Goal: Task Accomplishment & Management: Manage account settings

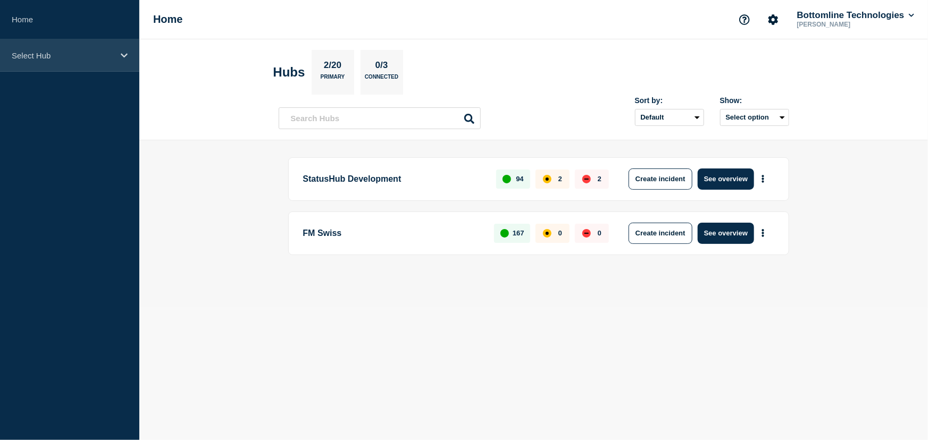
click at [38, 56] on p "Select Hub" at bounding box center [63, 55] width 102 height 9
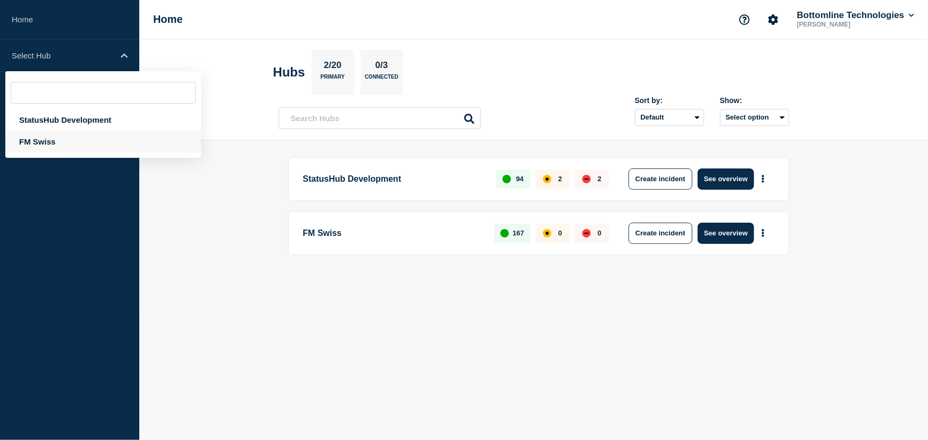
click at [42, 142] on div "FM Swiss" at bounding box center [103, 142] width 196 height 22
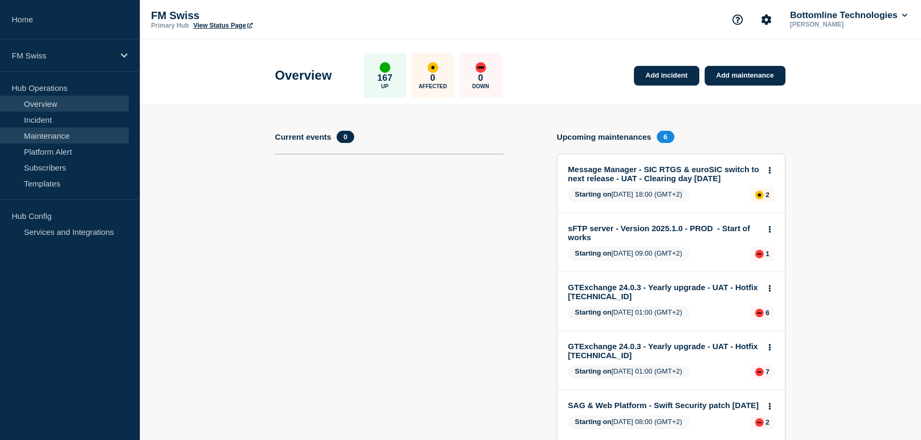
click at [47, 137] on link "Maintenance" at bounding box center [64, 136] width 129 height 16
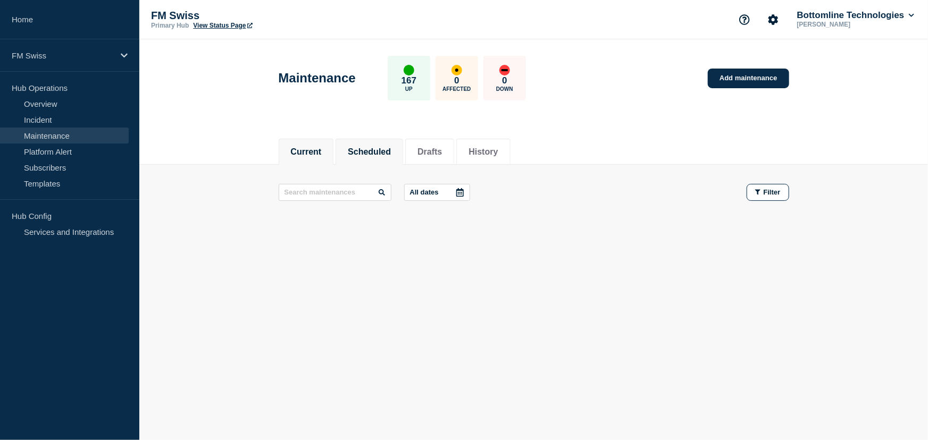
click at [386, 153] on button "Scheduled" at bounding box center [369, 152] width 43 height 10
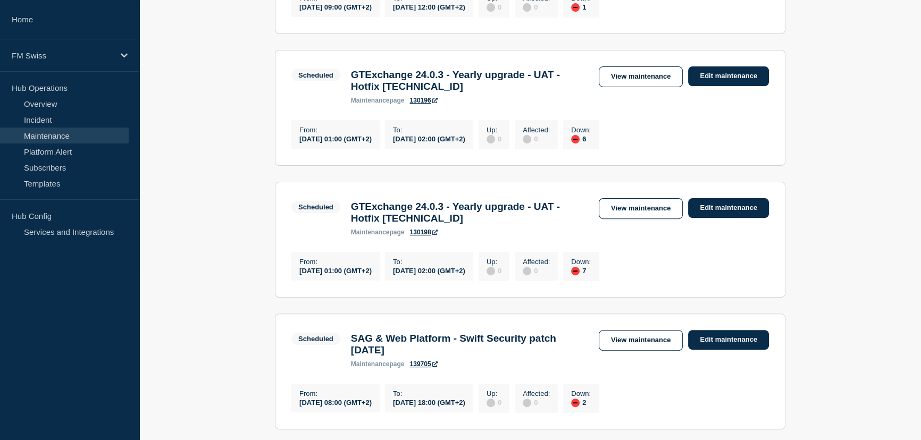
scroll to position [435, 0]
drag, startPoint x: 409, startPoint y: 128, endPoint x: 432, endPoint y: 130, distance: 22.9
click at [432, 103] on div "maintenance page 130196" at bounding box center [469, 99] width 237 height 7
copy link "130196"
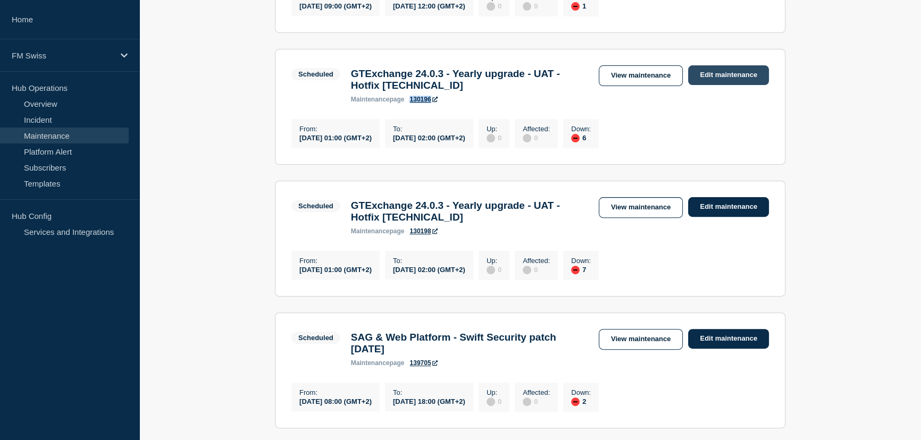
click at [718, 85] on link "Edit maintenance" at bounding box center [728, 75] width 81 height 20
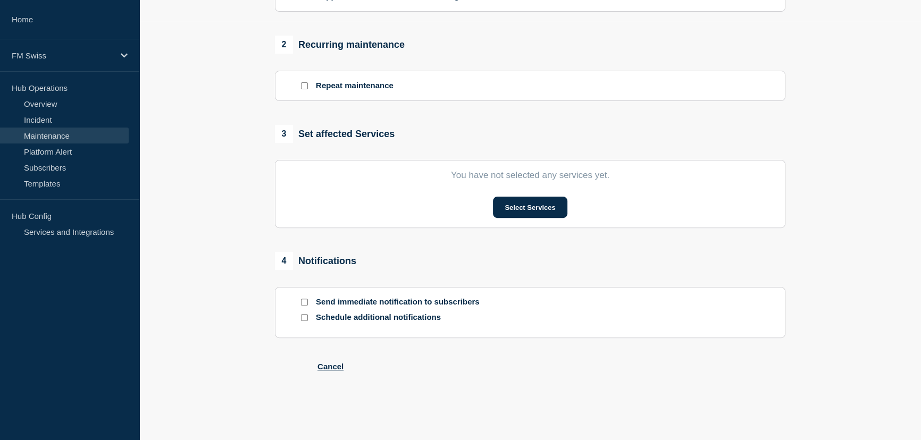
type input "GTExchange 24.0.3 - Yearly upgrade - UAT - Hotfix [TECHNICAL_ID]"
type input "[DATE]"
type input "01:00"
type input "[DATE]"
type input "02:00"
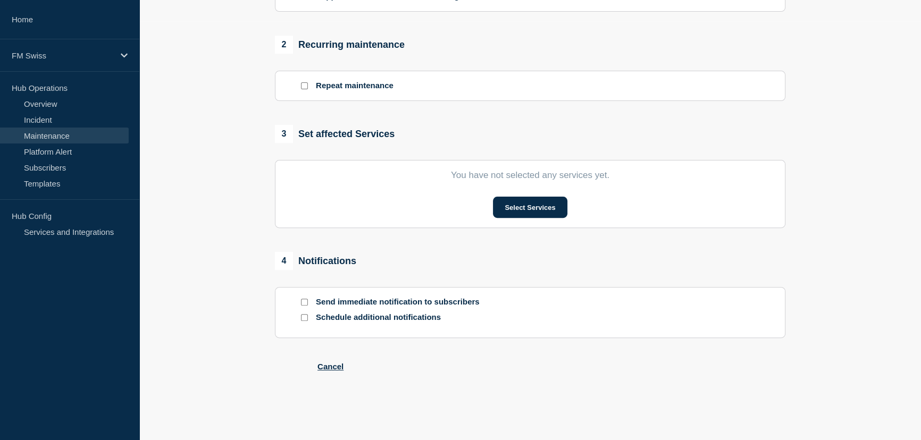
checkbox input "false"
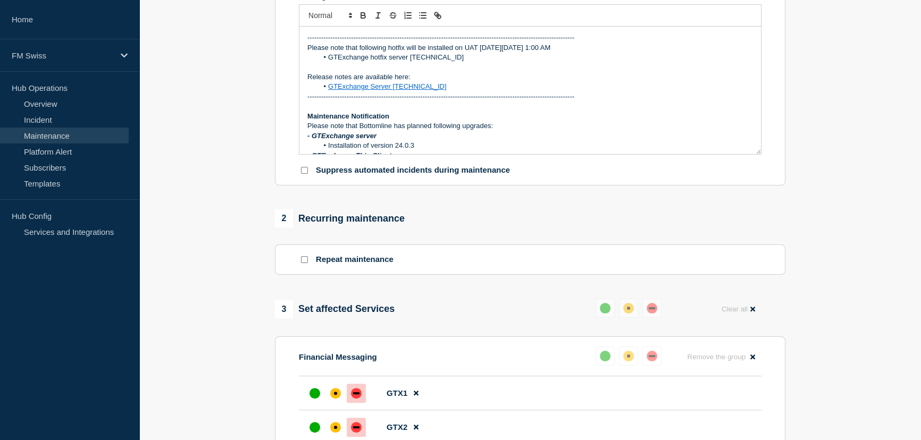
scroll to position [241, 0]
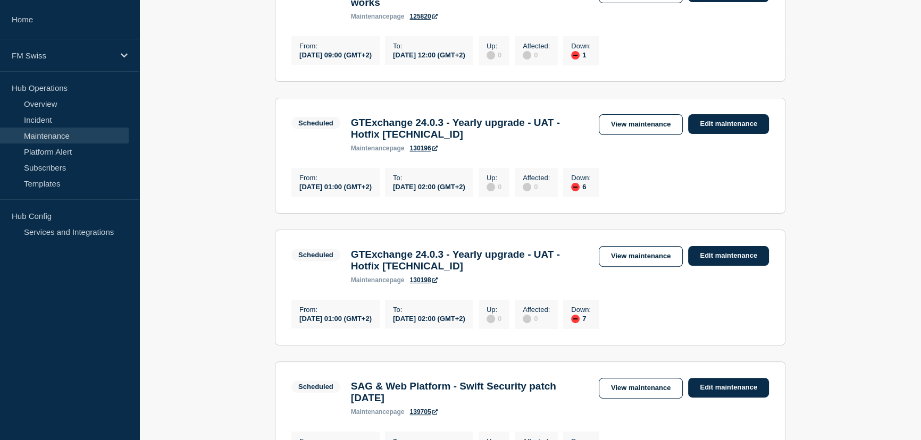
scroll to position [387, 0]
click at [735, 265] on link "Edit maintenance" at bounding box center [728, 256] width 81 height 20
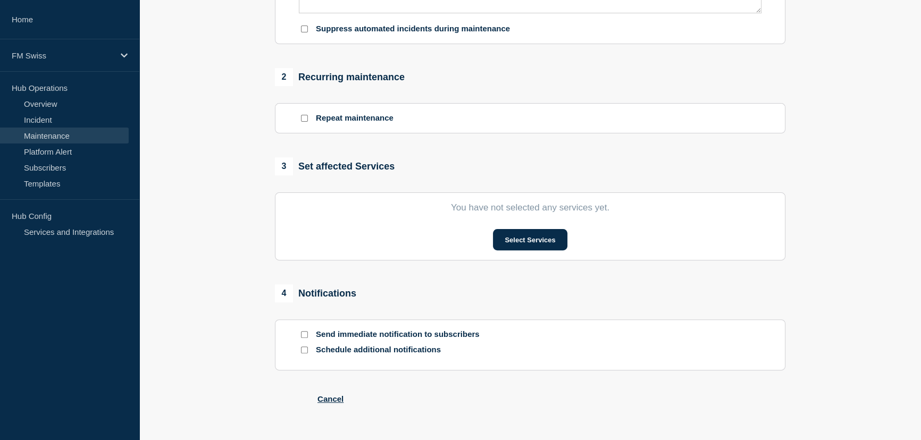
type input "GTExchange 24.0.3 - Yearly upgrade - UAT - Hotfix [TECHNICAL_ID]"
type input "[DATE]"
type input "01:00"
type input "[DATE]"
type input "02:00"
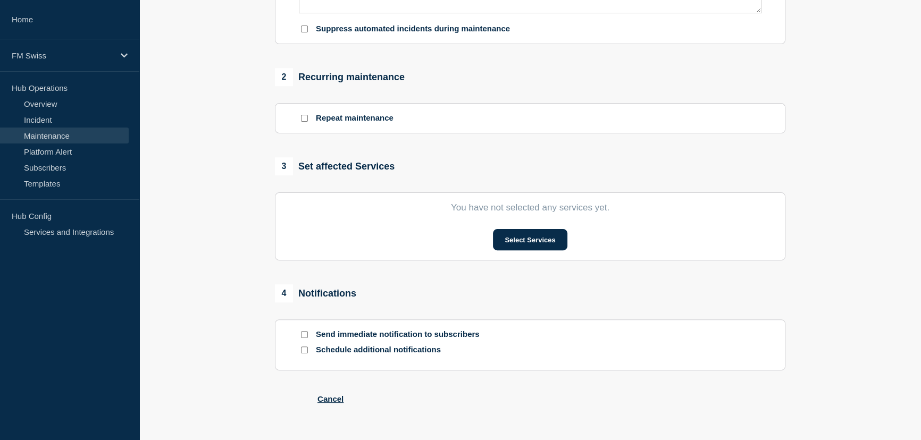
checkbox input "false"
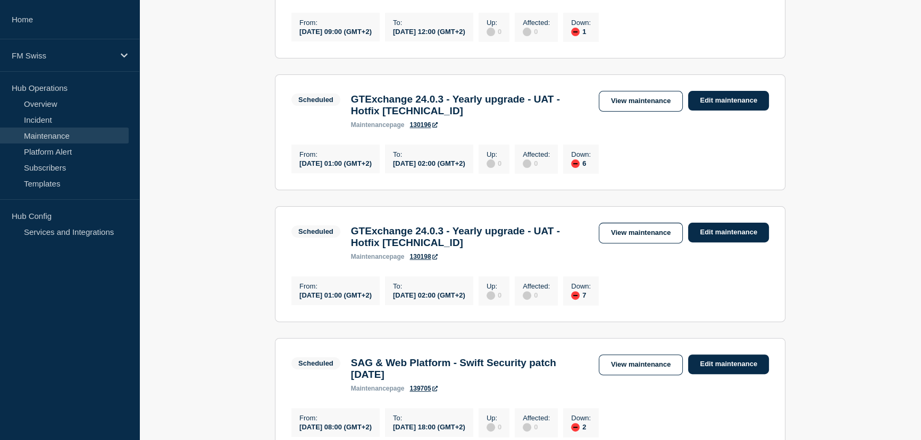
scroll to position [435, 0]
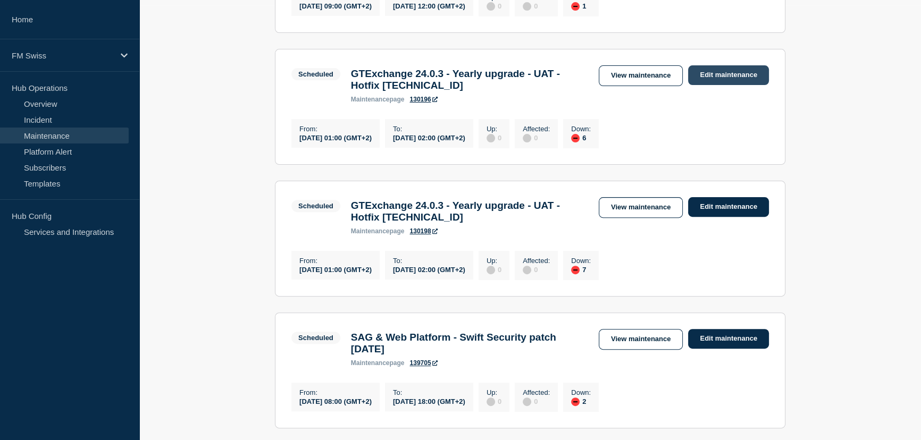
click at [736, 85] on link "Edit maintenance" at bounding box center [728, 75] width 81 height 20
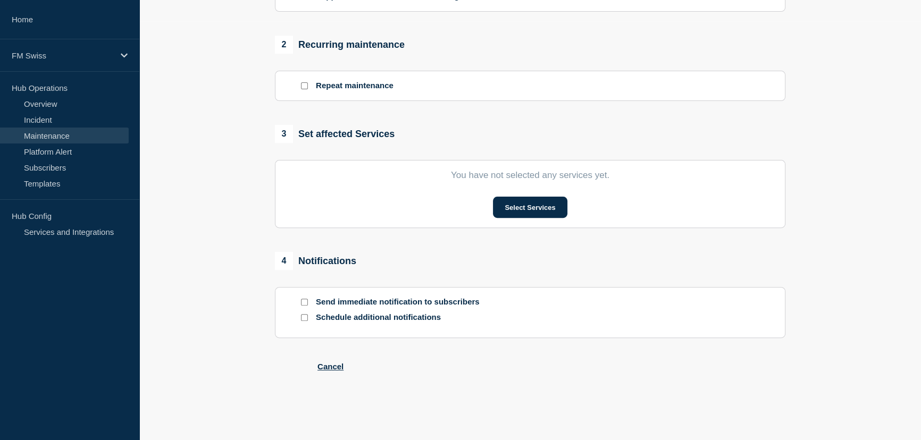
type input "GTExchange 24.0.3 - Yearly upgrade - UAT - Hotfix [TECHNICAL_ID]"
type input "[DATE]"
type input "01:00"
type input "[DATE]"
type input "02:00"
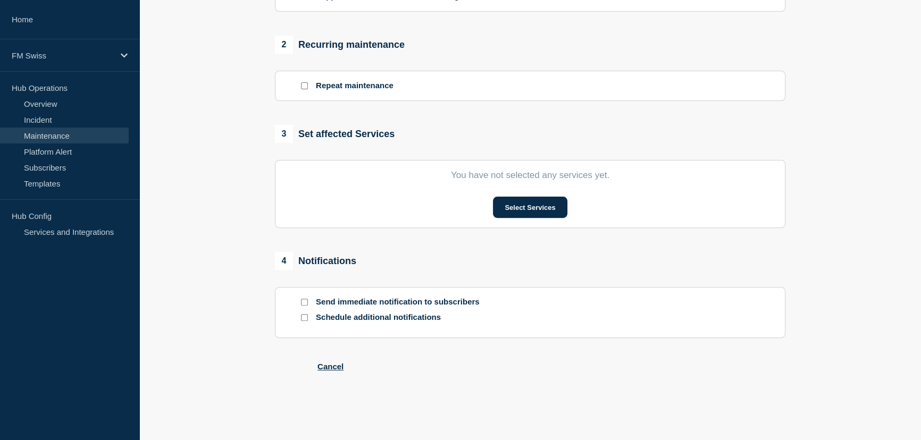
checkbox input "false"
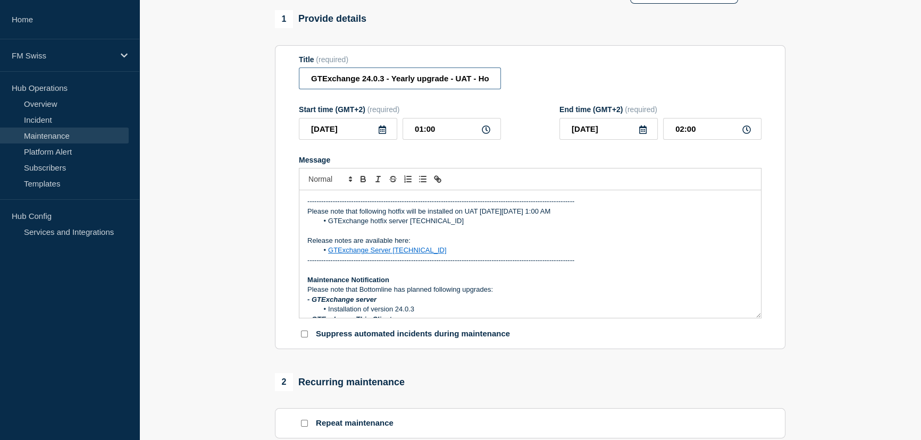
drag, startPoint x: 383, startPoint y: 85, endPoint x: 362, endPoint y: 83, distance: 20.8
click at [362, 83] on input "GTExchange 24.0.3 - Yearly upgrade - UAT - Hotfix [TECHNICAL_ID]" at bounding box center [400, 79] width 202 height 22
click at [399, 84] on input "GTExchange 24.0.3 - Yearly upgrade - UAT - Hotfix [TECHNICAL_ID]" at bounding box center [400, 79] width 202 height 22
click at [53, 133] on link "Maintenance" at bounding box center [64, 136] width 129 height 16
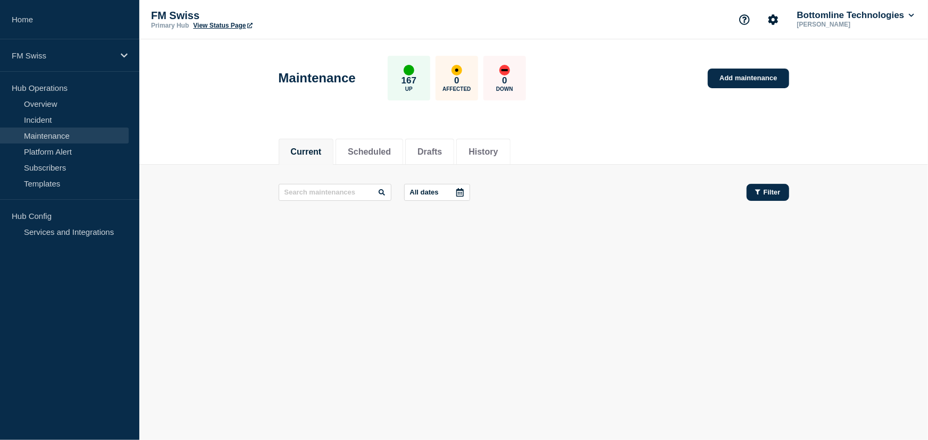
click at [755, 195] on icon "button" at bounding box center [757, 192] width 5 height 7
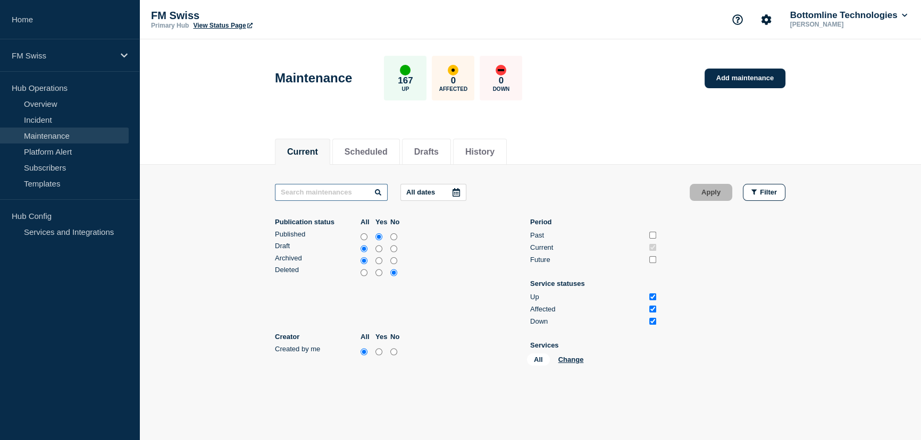
click at [295, 194] on input "text" at bounding box center [331, 192] width 113 height 17
paste input "Yearly"
type input "Yearly"
click at [363, 234] on input "all" at bounding box center [363, 237] width 7 height 11
radio input "true"
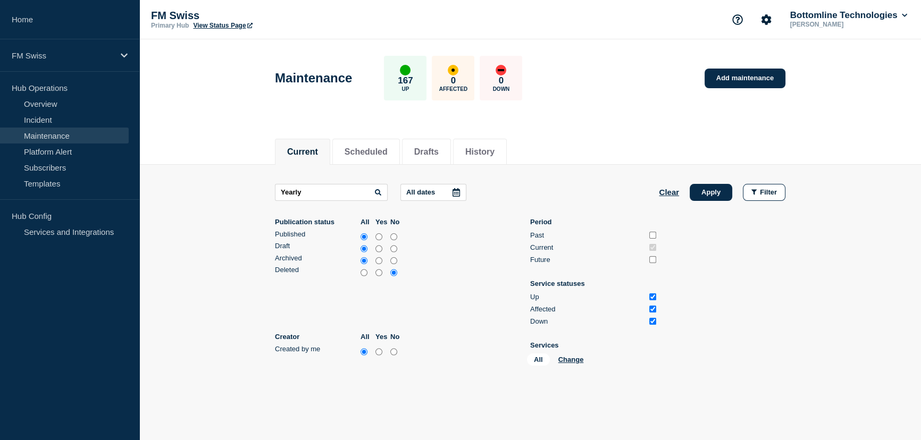
click at [652, 233] on input "Past" at bounding box center [652, 235] width 7 height 7
checkbox input "true"
click at [654, 258] on input "Future" at bounding box center [652, 259] width 7 height 7
checkbox input "true"
click at [713, 193] on button "Apply" at bounding box center [711, 192] width 43 height 17
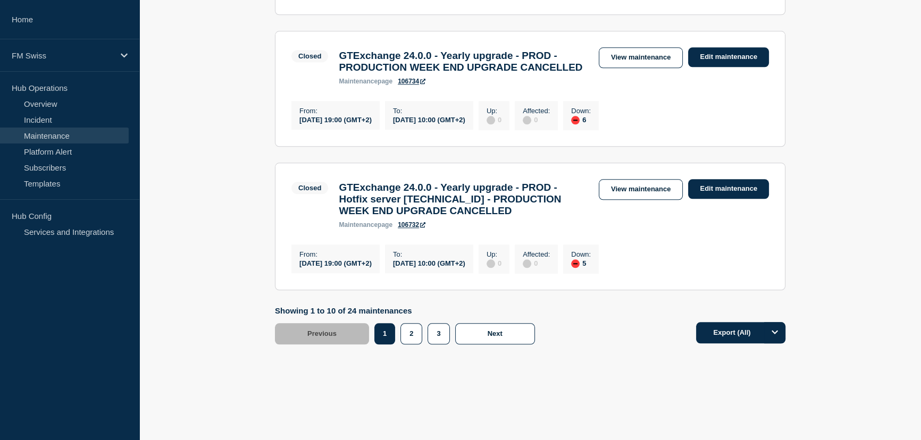
scroll to position [1510, 0]
click at [409, 332] on button "2" at bounding box center [411, 333] width 22 height 21
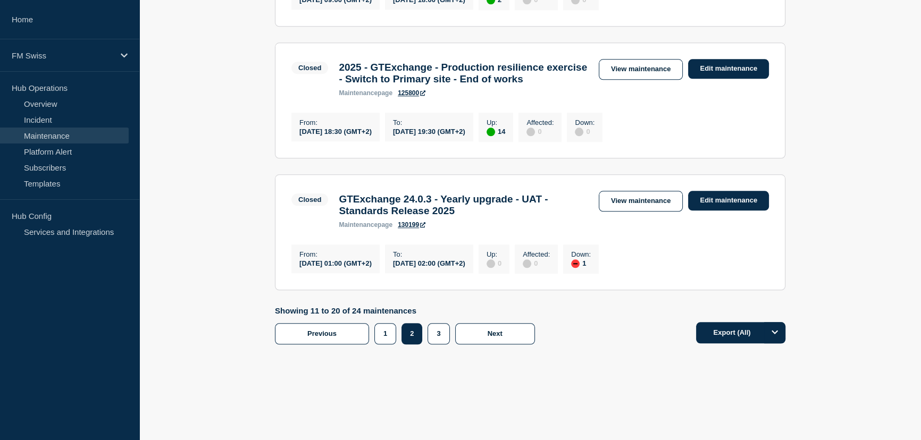
scroll to position [1497, 0]
click at [747, 194] on link "Edit maintenance" at bounding box center [728, 201] width 81 height 20
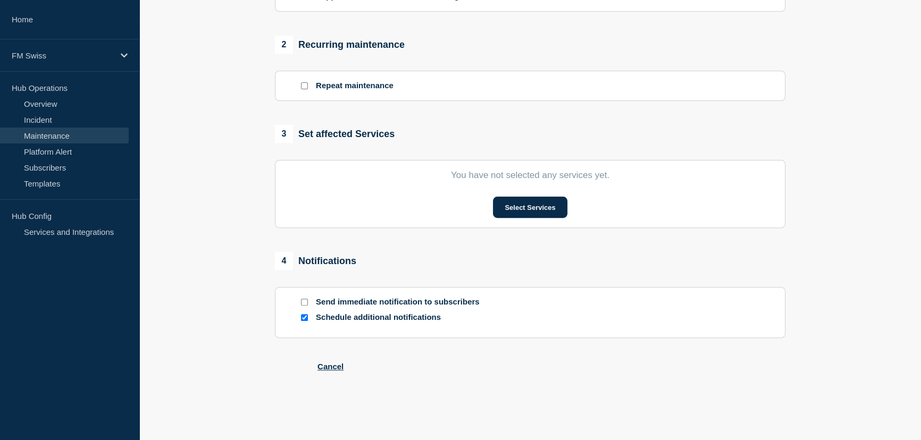
type input "GTExchange 24.0.3 - Yearly upgrade - UAT - Standards Release 2025"
type input "2025-08-17"
type input "01:00"
type input "2025-08-17"
type input "02:00"
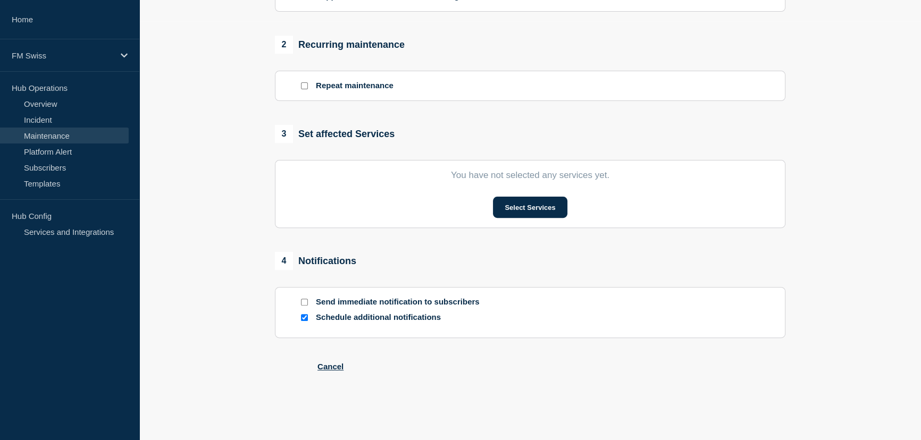
checkbox input "false"
checkbox input "true"
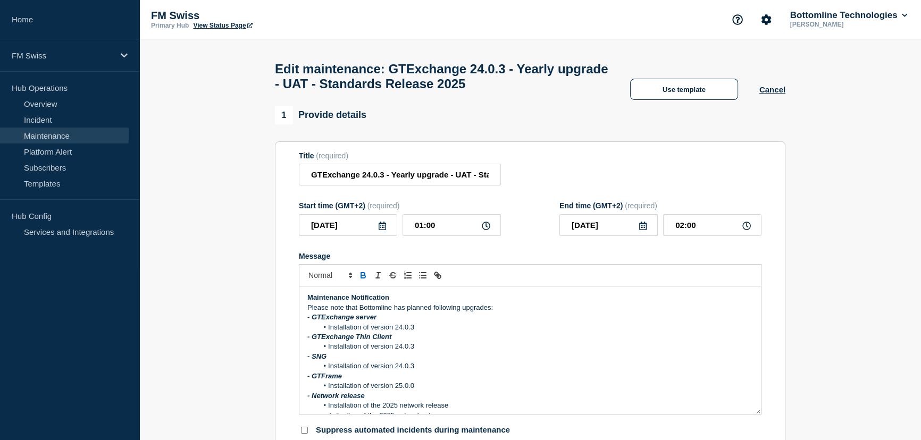
click at [307, 301] on strong "Maintenance Notification" at bounding box center [348, 297] width 82 height 8
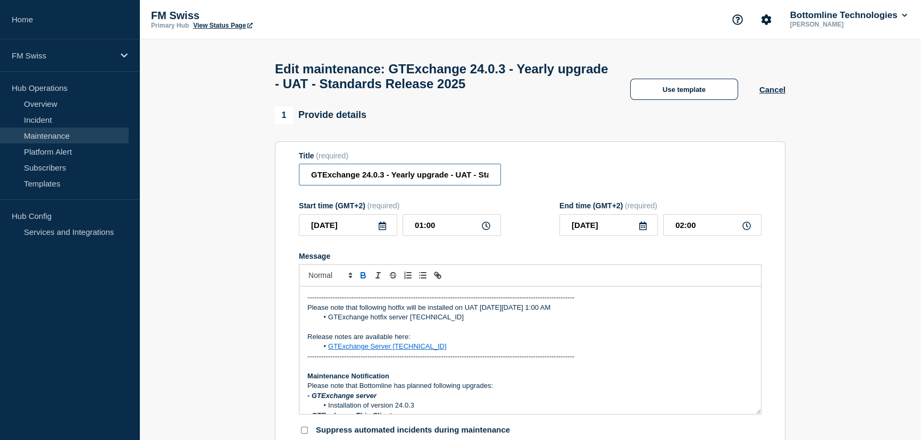
click at [409, 179] on input "GTExchange 24.0.3 - Yearly upgrade - UAT - Standards Release 2025" at bounding box center [400, 175] width 202 height 22
paste input "Hotfix 24.0.3.1"
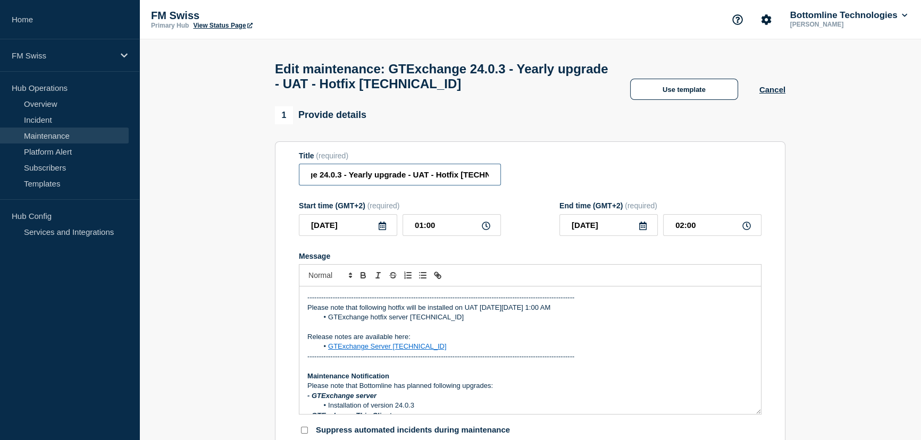
type input "GTExchange 24.0.3 - Yearly upgrade - UAT - Hotfix [TECHNICAL_ID]"
click at [564, 124] on div "1 Provide details" at bounding box center [530, 115] width 510 height 18
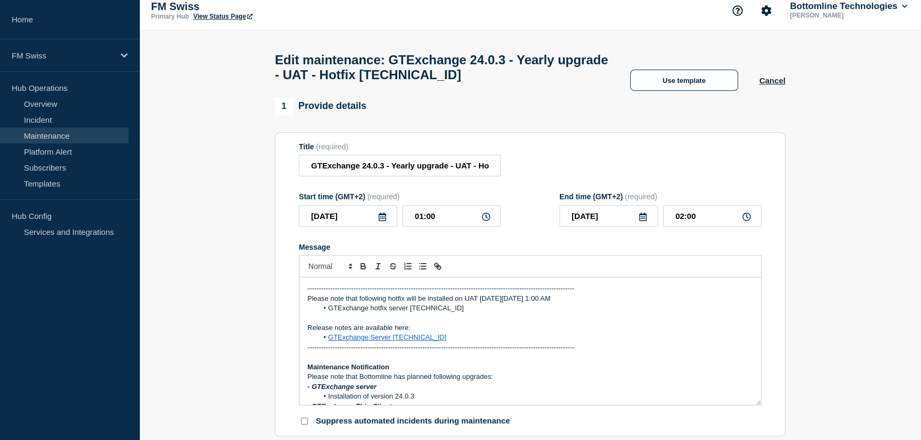
scroll to position [0, 0]
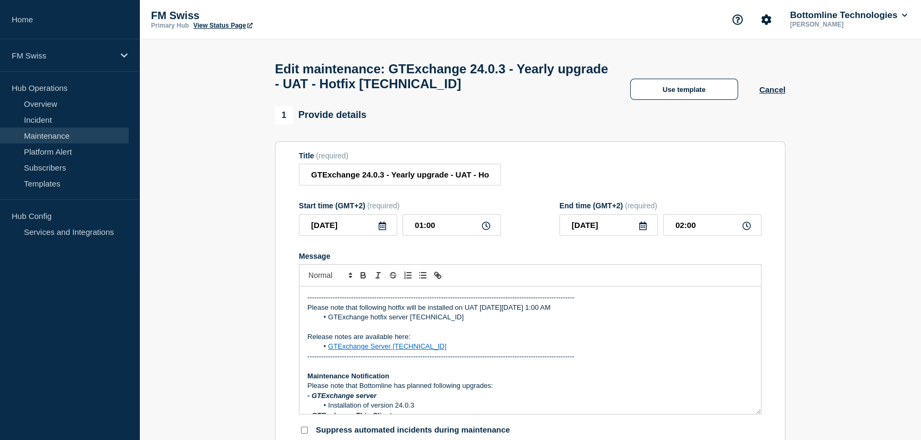
click at [383, 230] on icon at bounding box center [382, 226] width 9 height 9
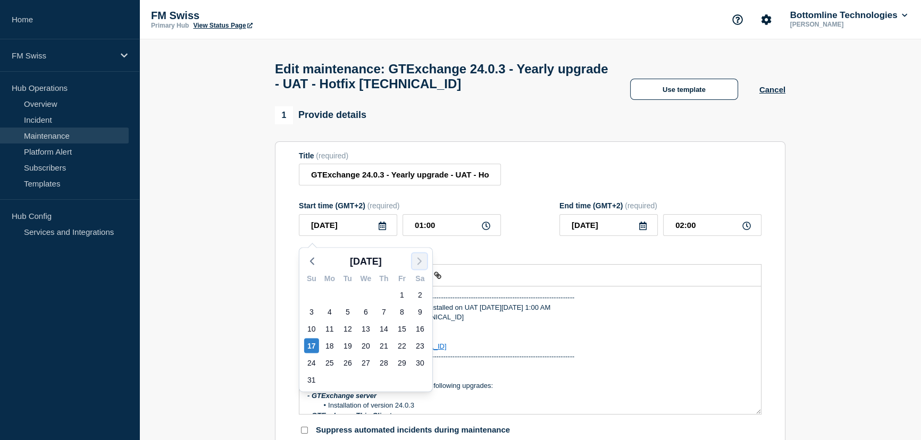
click at [415, 264] on icon "button" at bounding box center [419, 261] width 13 height 13
click at [307, 345] on div "21" at bounding box center [311, 345] width 15 height 15
type input "[DATE]"
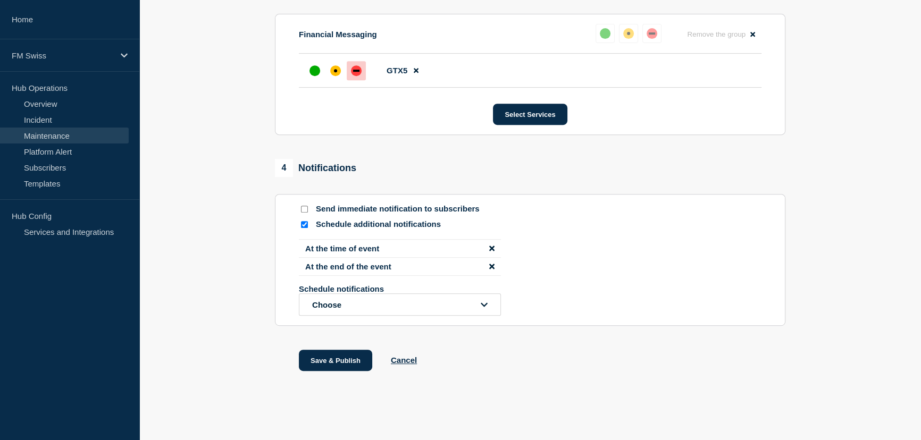
scroll to position [589, 0]
click at [304, 209] on input "Send immediate notification to subscribers" at bounding box center [304, 209] width 7 height 7
checkbox input "true"
click at [304, 226] on input "Schedule additional notifications" at bounding box center [304, 224] width 7 height 7
checkbox input "false"
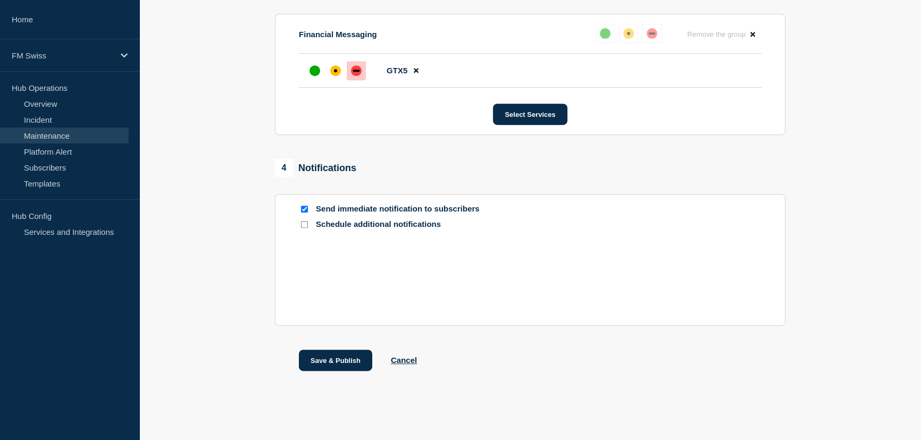
scroll to position [507, 0]
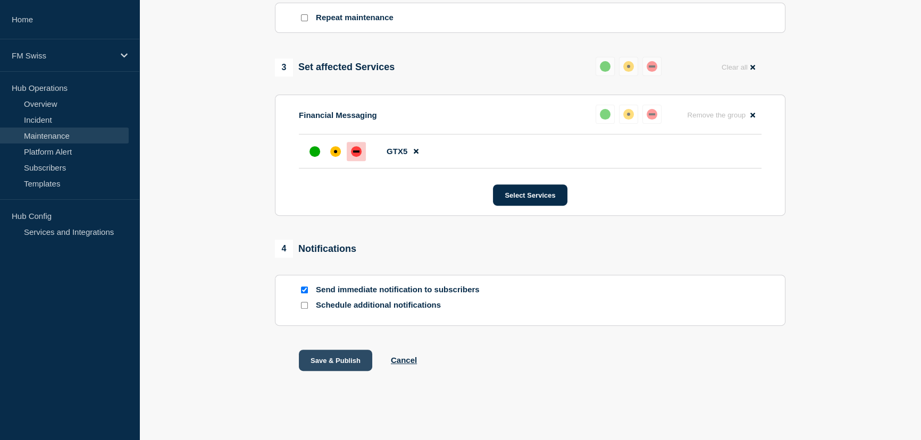
click at [336, 363] on button "Save & Publish" at bounding box center [335, 360] width 73 height 21
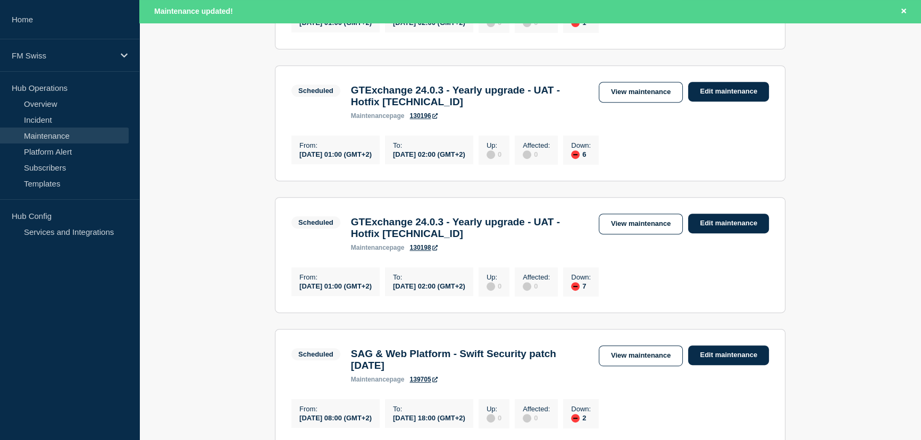
scroll to position [580, 0]
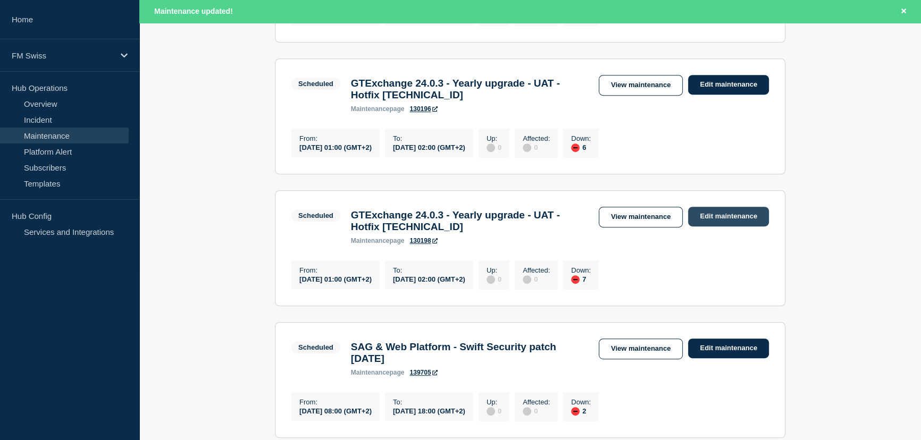
click at [736, 226] on link "Edit maintenance" at bounding box center [728, 217] width 81 height 20
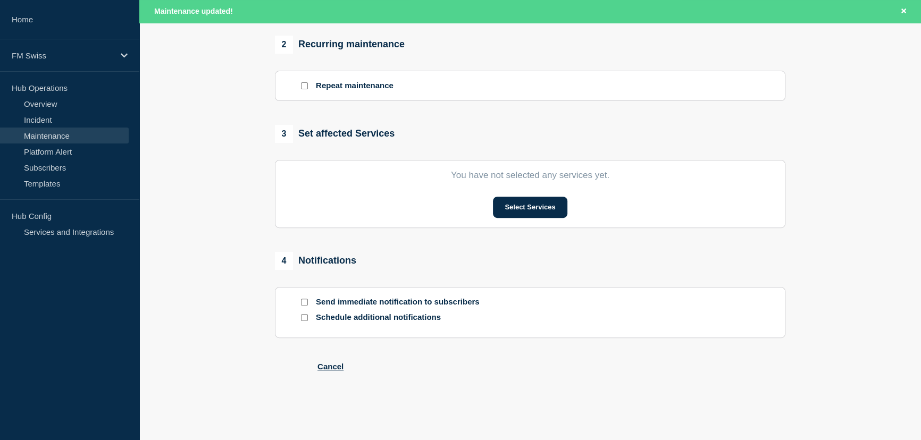
type input "GTExchange 24.0.3 - Yearly upgrade - UAT - Hotfix [TECHNICAL_ID]"
type input "[DATE]"
type input "01:00"
type input "[DATE]"
type input "02:00"
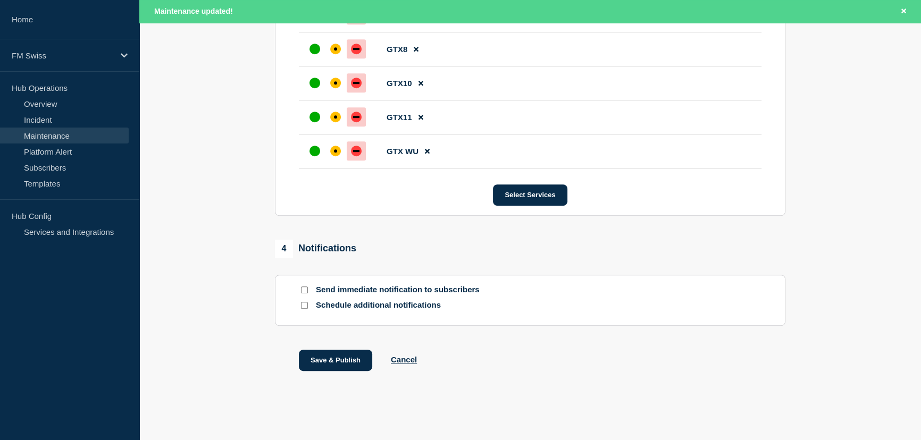
scroll to position [733, 0]
click at [304, 289] on input "Send immediate notification to subscribers" at bounding box center [304, 290] width 7 height 7
checkbox input "true"
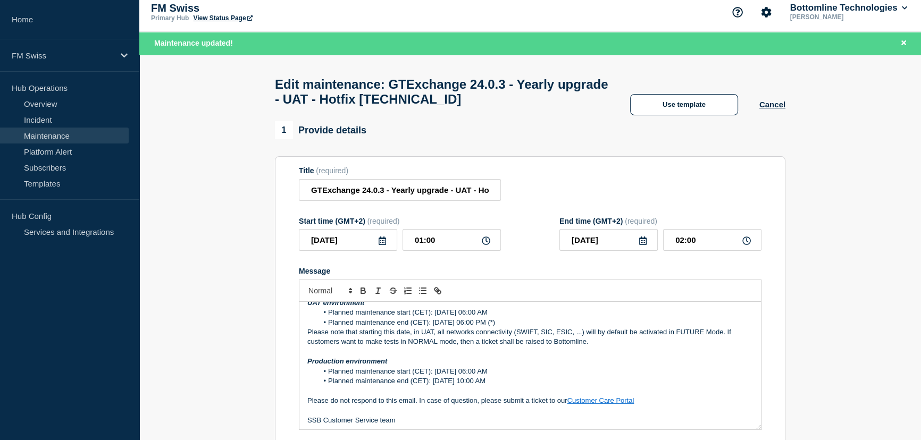
scroll to position [444, 0]
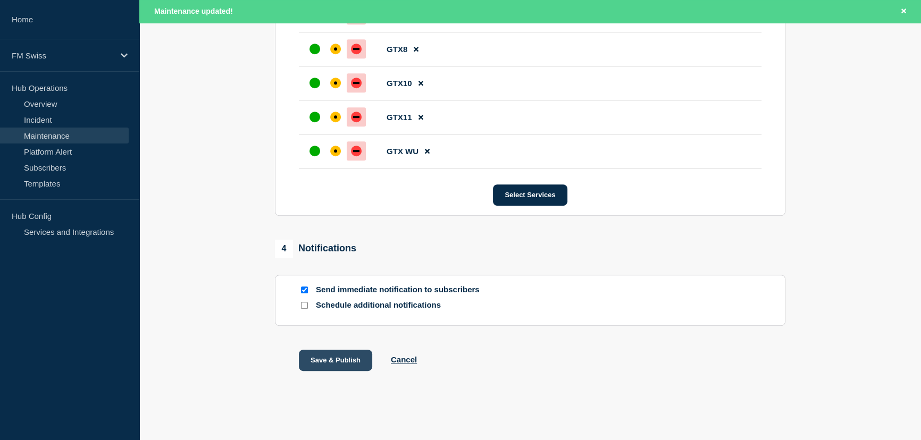
click at [341, 360] on button "Save & Publish" at bounding box center [335, 360] width 73 height 21
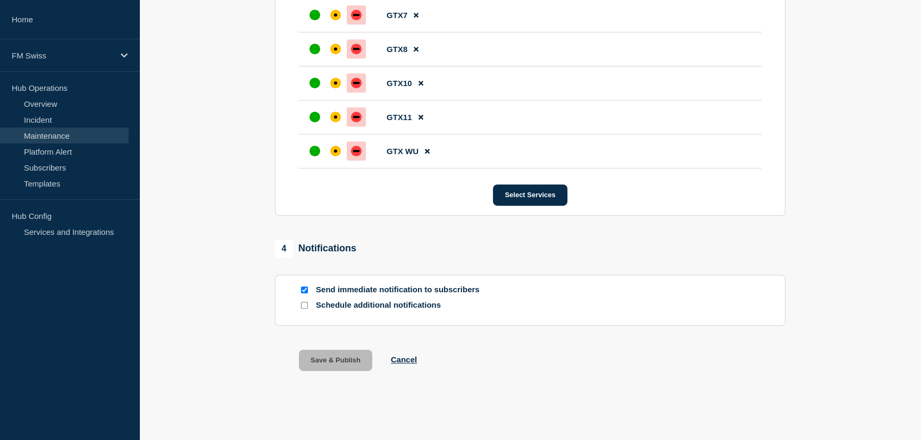
scroll to position [710, 0]
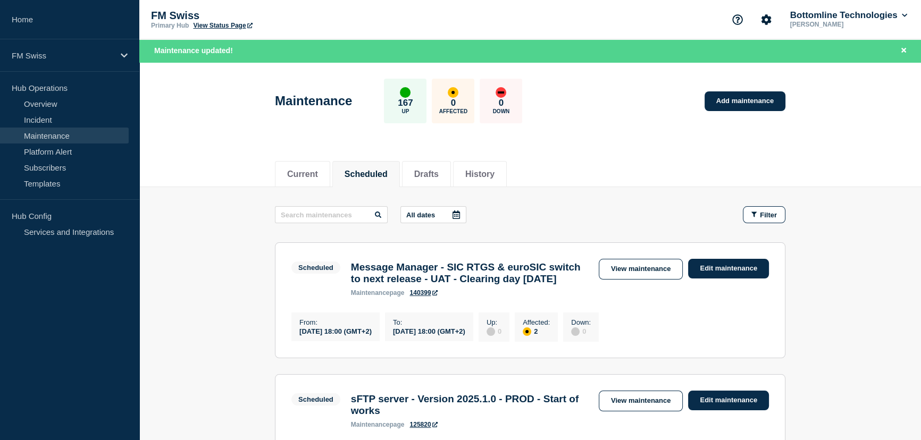
click at [162, 147] on header "Maintenance 167 Up 0 Affected 0 Down Add maintenance" at bounding box center [530, 106] width 782 height 89
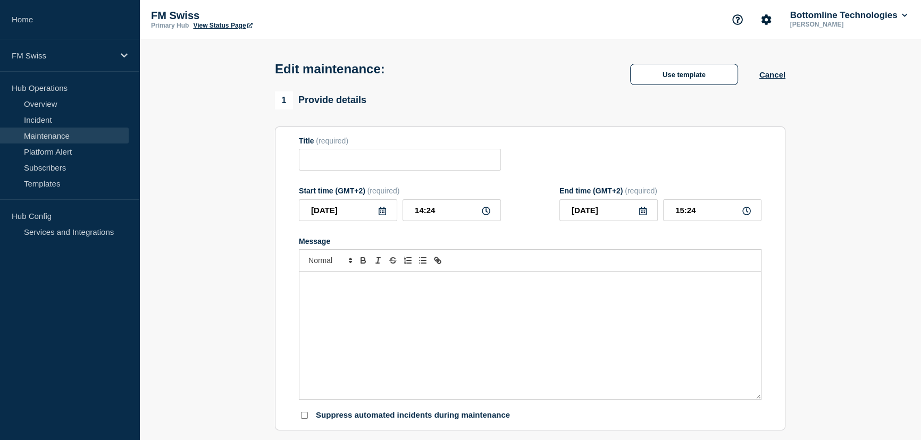
type input "GTExchange 24.0.3 - Yearly upgrade - UAT - Standards Release 2025"
type input "2025-08-17"
type input "01:00"
type input "2025-08-17"
type input "02:00"
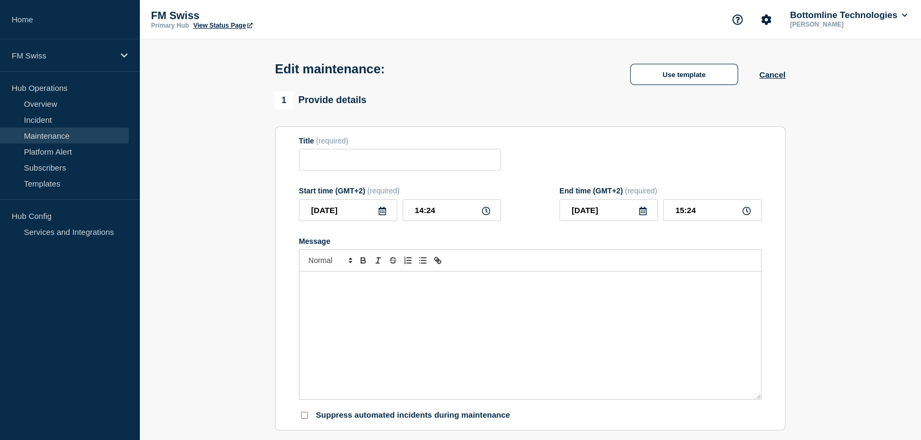
checkbox input "false"
checkbox input "true"
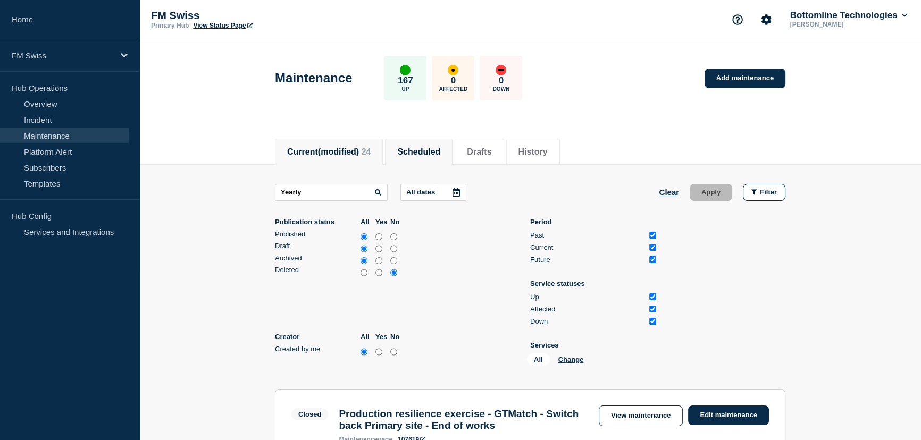
click at [434, 152] on button "Scheduled" at bounding box center [418, 152] width 43 height 10
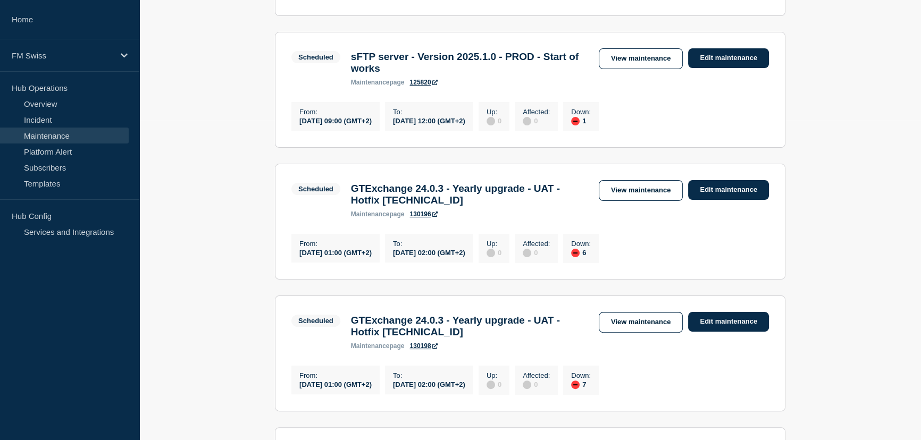
scroll to position [338, 0]
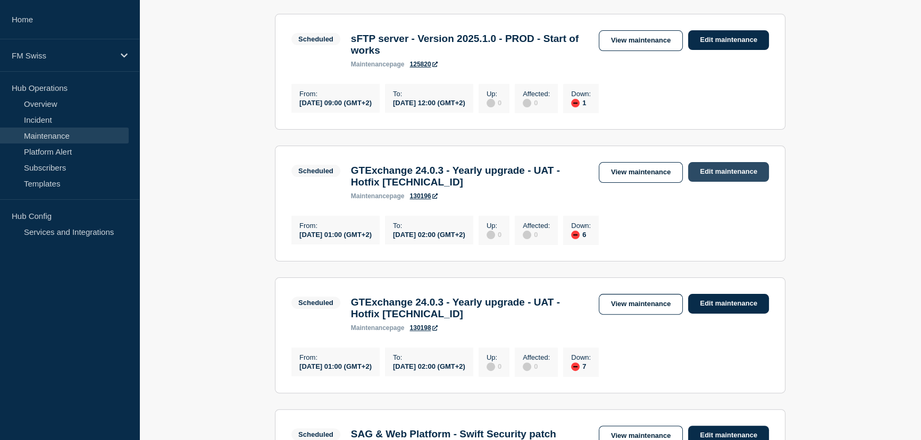
click at [745, 182] on link "Edit maintenance" at bounding box center [728, 172] width 81 height 20
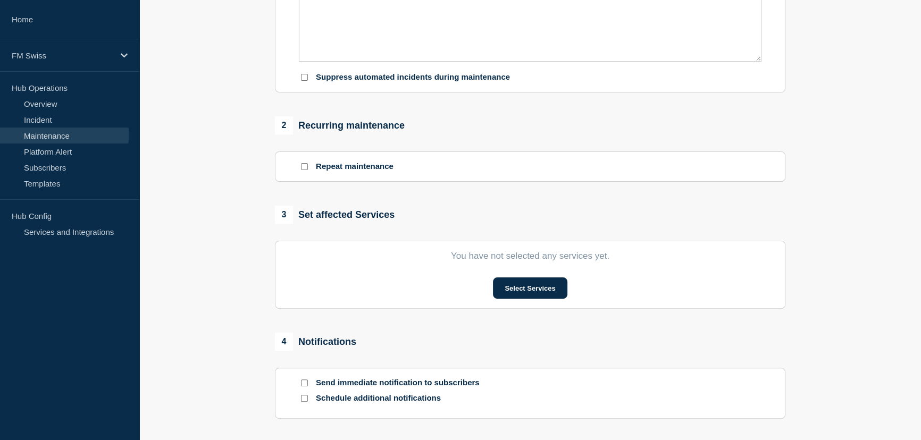
type input "GTExchange 24.0.3 - Yearly upgrade - UAT - Hotfix [TECHNICAL_ID]"
type input "[DATE]"
type input "01:00"
type input "[DATE]"
type input "02:00"
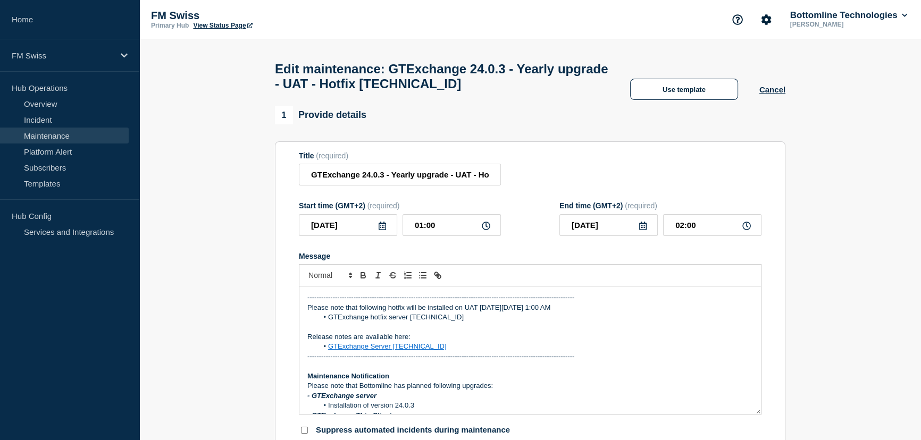
scroll to position [96, 0]
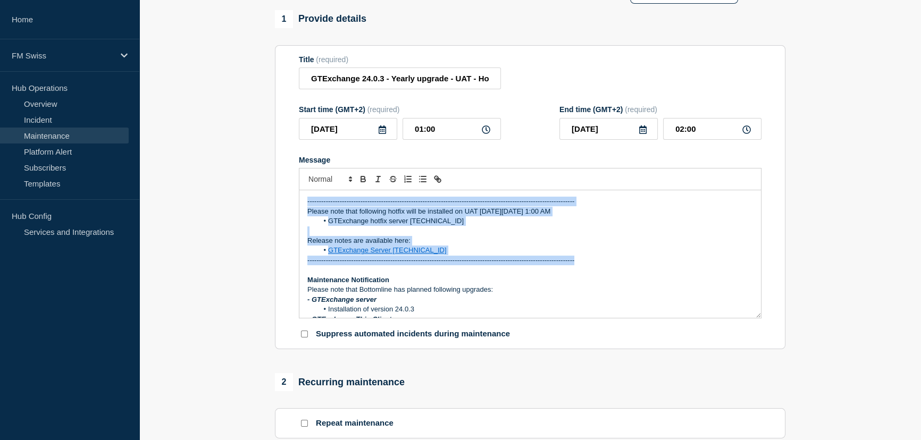
drag, startPoint x: 304, startPoint y: 208, endPoint x: 607, endPoint y: 271, distance: 309.0
click at [607, 271] on div "-------------------------------------------------------------------------------…" at bounding box center [529, 254] width 461 height 128
copy div "-------------------------------------------------------------------------------…"
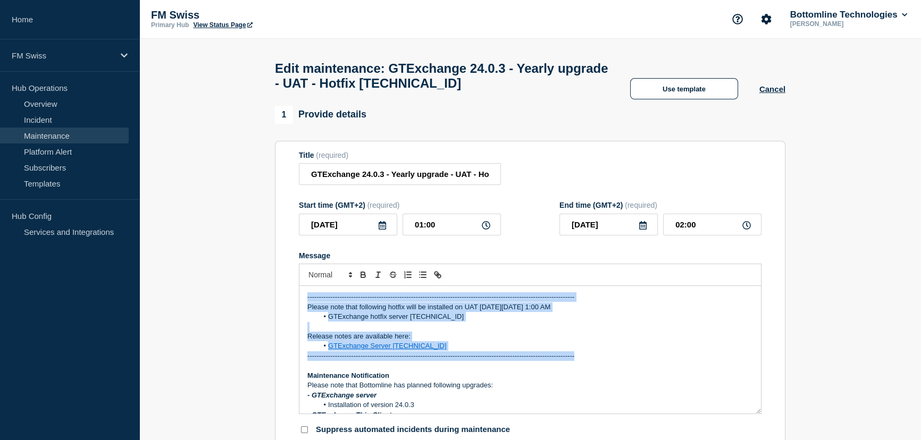
scroll to position [0, 0]
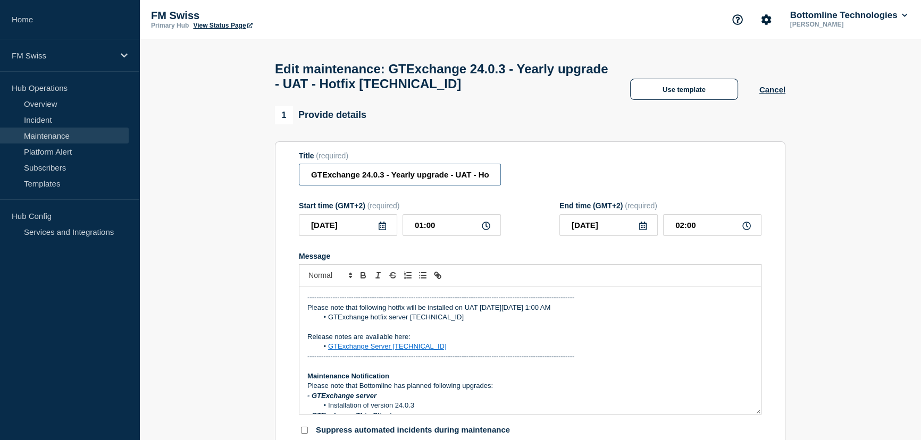
click at [414, 180] on input "GTExchange 24.0.3 - Yearly upgrade - UAT - Hotfix [TECHNICAL_ID]" at bounding box center [400, 175] width 202 height 22
click at [535, 186] on div "Title (required) GTExchange 24.0.3 - Yearly upgrade - UAT - Hotfix [TECHNICAL_I…" at bounding box center [530, 169] width 463 height 35
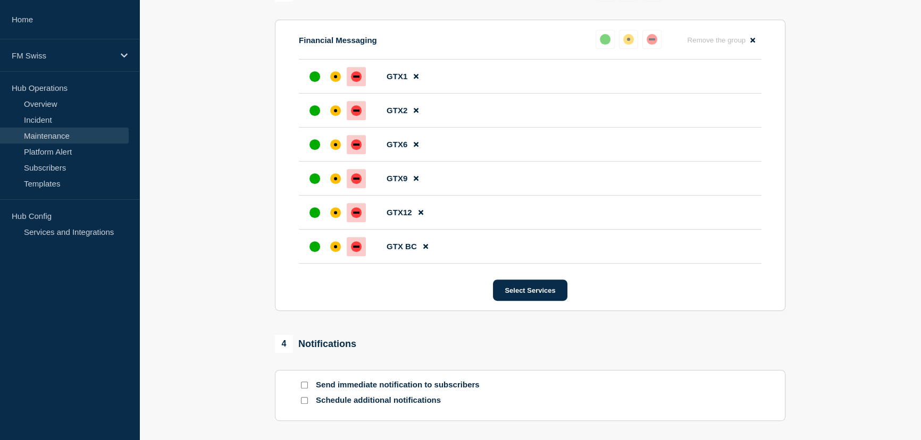
scroll to position [676, 0]
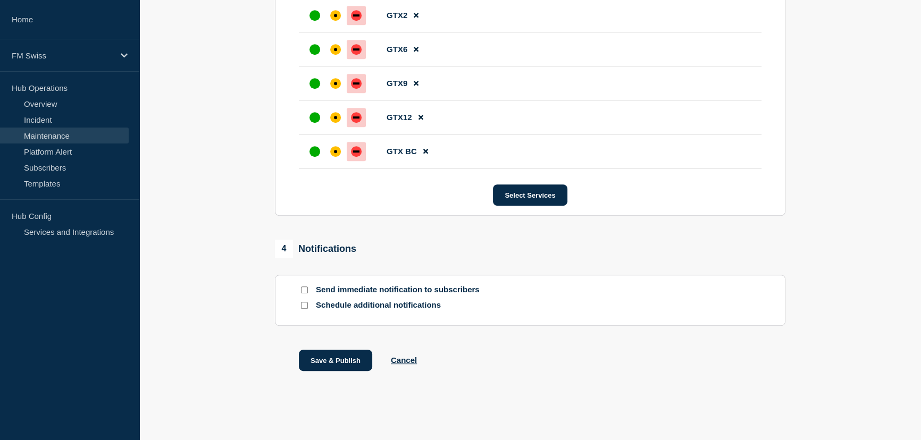
click at [305, 288] on input "Send immediate notification to subscribers" at bounding box center [304, 290] width 7 height 7
checkbox input "true"
click at [341, 357] on button "Save & Publish" at bounding box center [335, 360] width 73 height 21
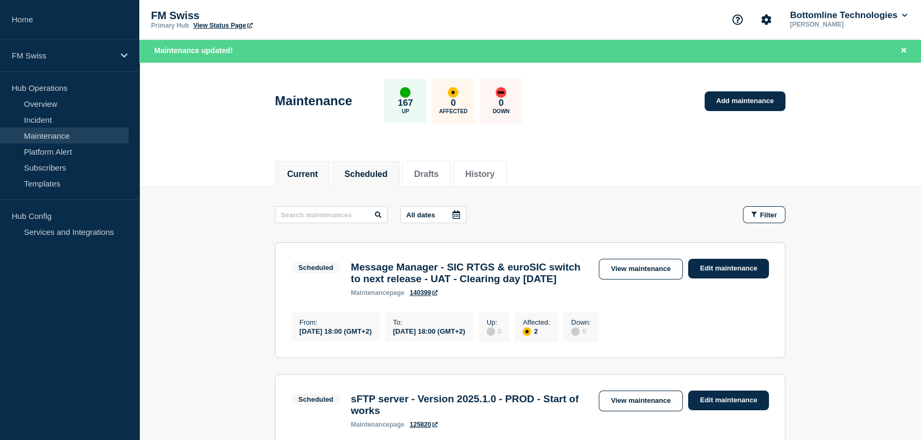
click at [314, 172] on button "Current" at bounding box center [302, 175] width 31 height 10
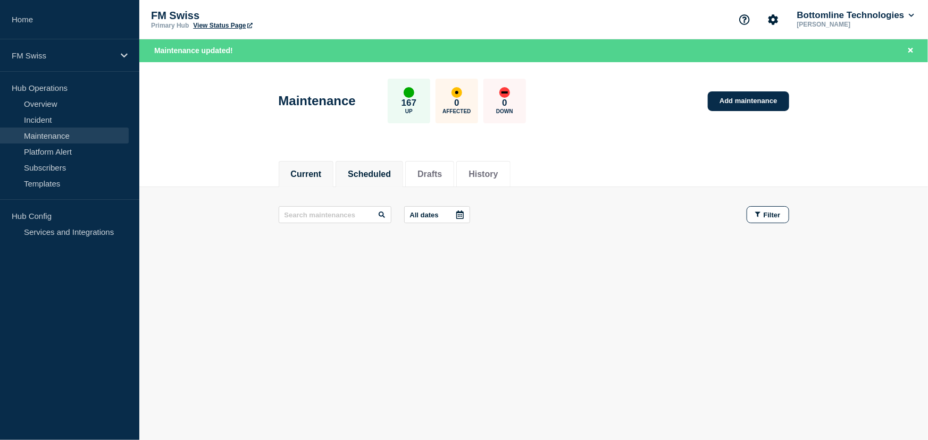
click at [381, 175] on button "Scheduled" at bounding box center [369, 175] width 43 height 10
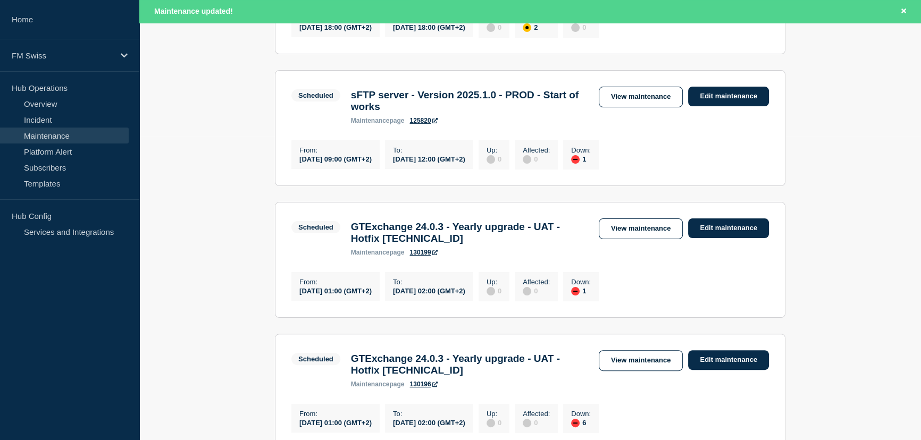
scroll to position [145, 0]
